Goal: Task Accomplishment & Management: Manage account settings

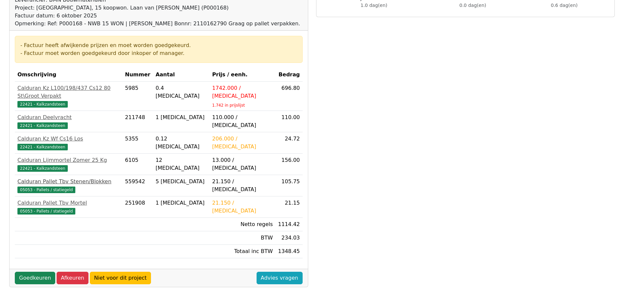
scroll to position [132, 0]
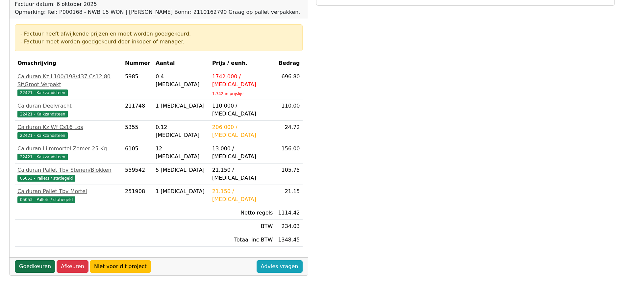
click at [37, 262] on link "Goedkeuren" at bounding box center [35, 266] width 40 height 12
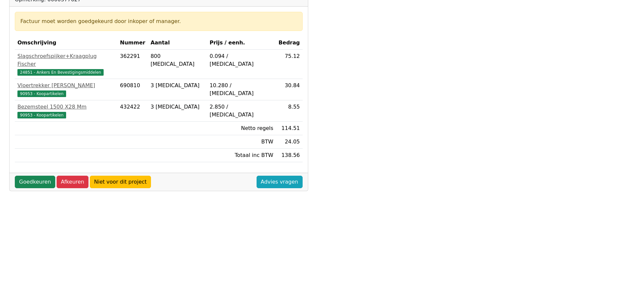
scroll to position [164, 0]
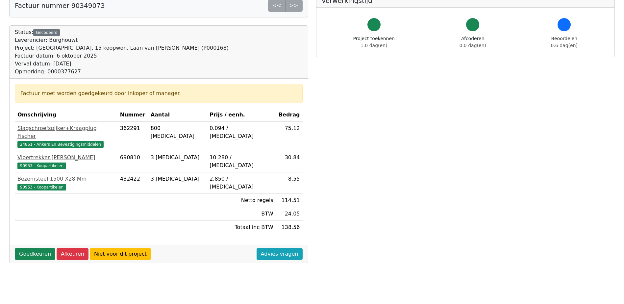
scroll to position [99, 0]
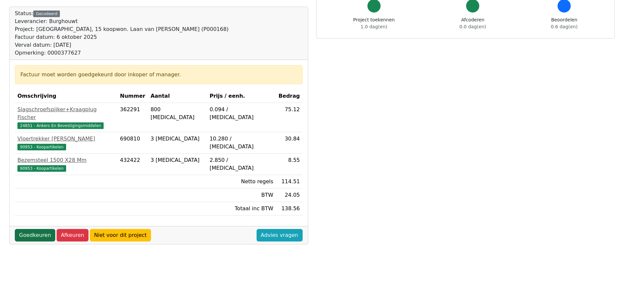
click at [34, 229] on link "Goedkeuren" at bounding box center [35, 235] width 40 height 12
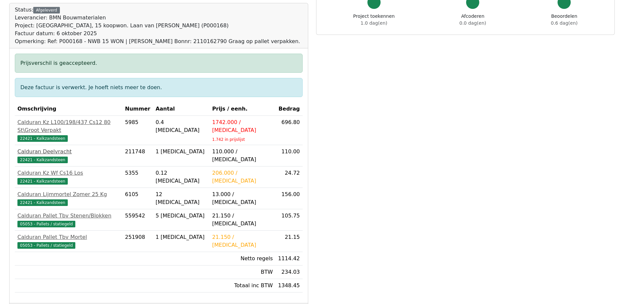
scroll to position [197, 0]
